Goal: Task Accomplishment & Management: Manage account settings

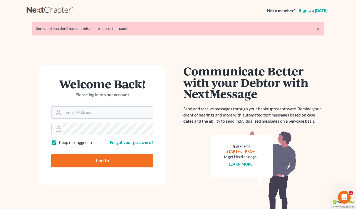
type input "mat@keerymccue.com"
click at [102, 160] on input "Log In" at bounding box center [102, 160] width 102 height 13
type input "Thinking..."
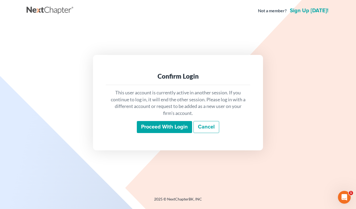
click at [159, 129] on input "Proceed with login" at bounding box center [164, 127] width 55 height 12
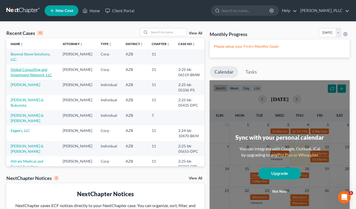
click at [35, 71] on link "Global Consulting and Investment Network, LLC" at bounding box center [32, 72] width 42 height 10
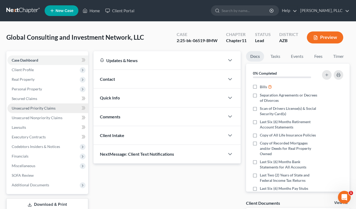
click at [36, 109] on span "Unsecured Priority Claims" at bounding box center [34, 108] width 44 height 5
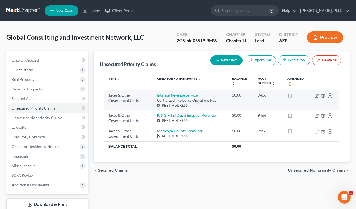
click at [295, 96] on label at bounding box center [295, 96] width 0 height 0
click at [297, 95] on input "checkbox" at bounding box center [298, 93] width 3 height 3
checkbox input "true"
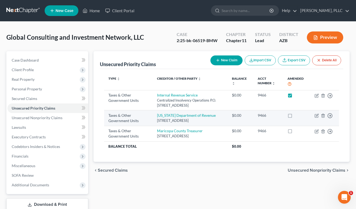
click at [295, 117] on label at bounding box center [295, 117] width 0 height 0
click at [297, 115] on input "checkbox" at bounding box center [298, 114] width 3 height 3
checkbox input "true"
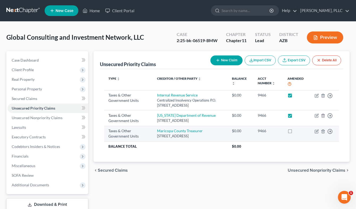
click at [295, 132] on label at bounding box center [295, 132] width 0 height 0
click at [297, 131] on input "checkbox" at bounding box center [298, 129] width 3 height 3
checkbox input "true"
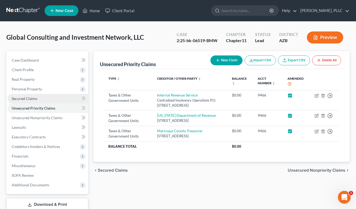
click at [21, 97] on span "Secured Claims" at bounding box center [25, 98] width 26 height 5
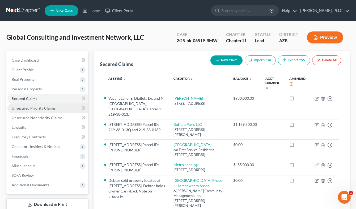
click at [23, 107] on span "Unsecured Priority Claims" at bounding box center [34, 108] width 44 height 5
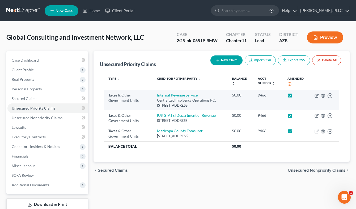
click at [295, 96] on label at bounding box center [295, 96] width 0 height 0
click at [297, 96] on input "checkbox" at bounding box center [298, 93] width 3 height 3
checkbox input "false"
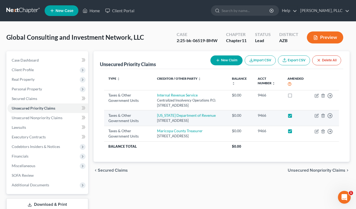
click at [295, 117] on label at bounding box center [295, 117] width 0 height 0
click at [297, 114] on input "checkbox" at bounding box center [298, 114] width 3 height 3
checkbox input "false"
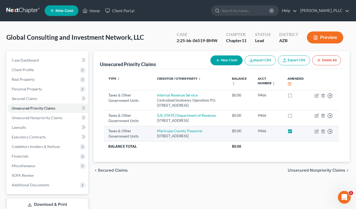
click at [295, 132] on label at bounding box center [295, 132] width 0 height 0
click at [297, 131] on input "checkbox" at bounding box center [298, 129] width 3 height 3
checkbox input "false"
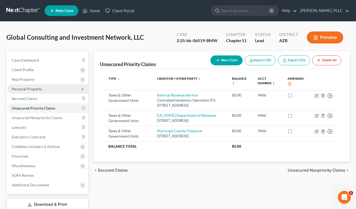
click at [18, 90] on span "Personal Property" at bounding box center [27, 88] width 30 height 5
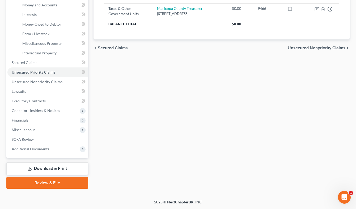
click at [42, 168] on link "Download & Print" at bounding box center [47, 168] width 82 height 13
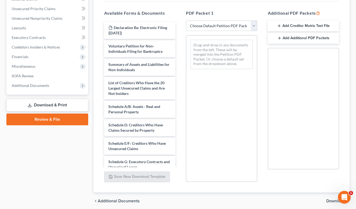
scroll to position [91, 0]
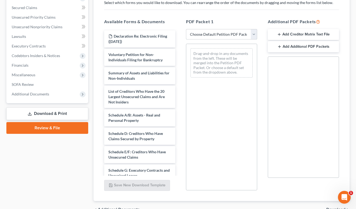
select select "0"
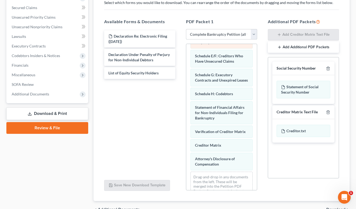
scroll to position [109, 0]
